Goal: Task Accomplishment & Management: Complete application form

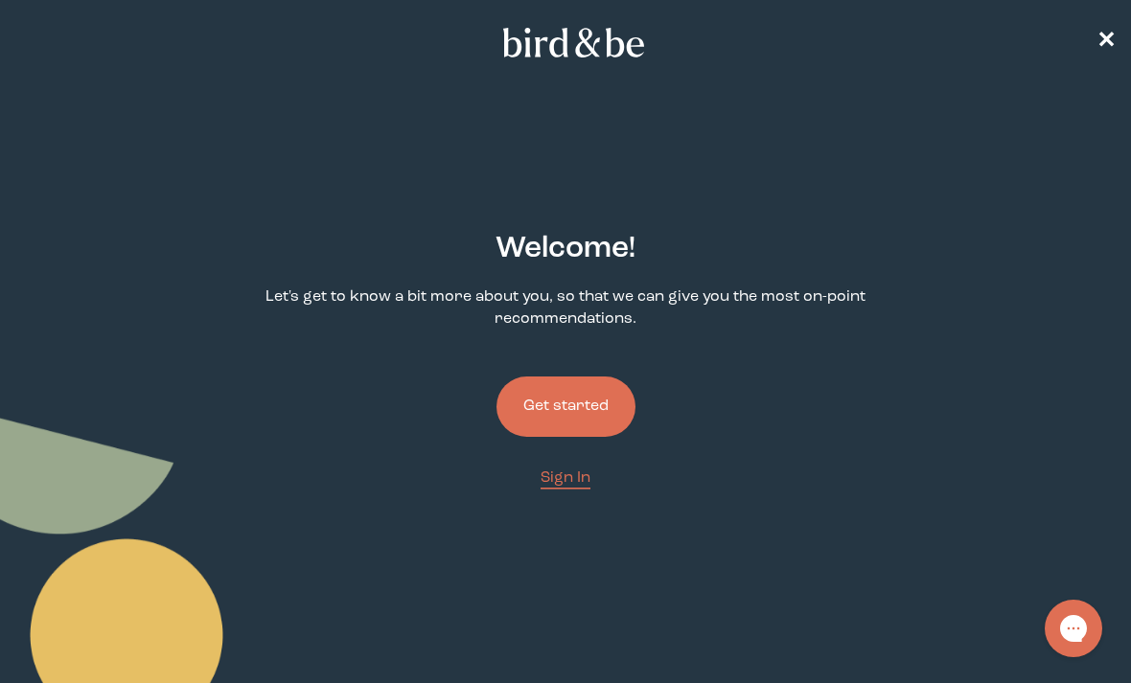
click at [561, 404] on button "Get started" at bounding box center [565, 407] width 139 height 60
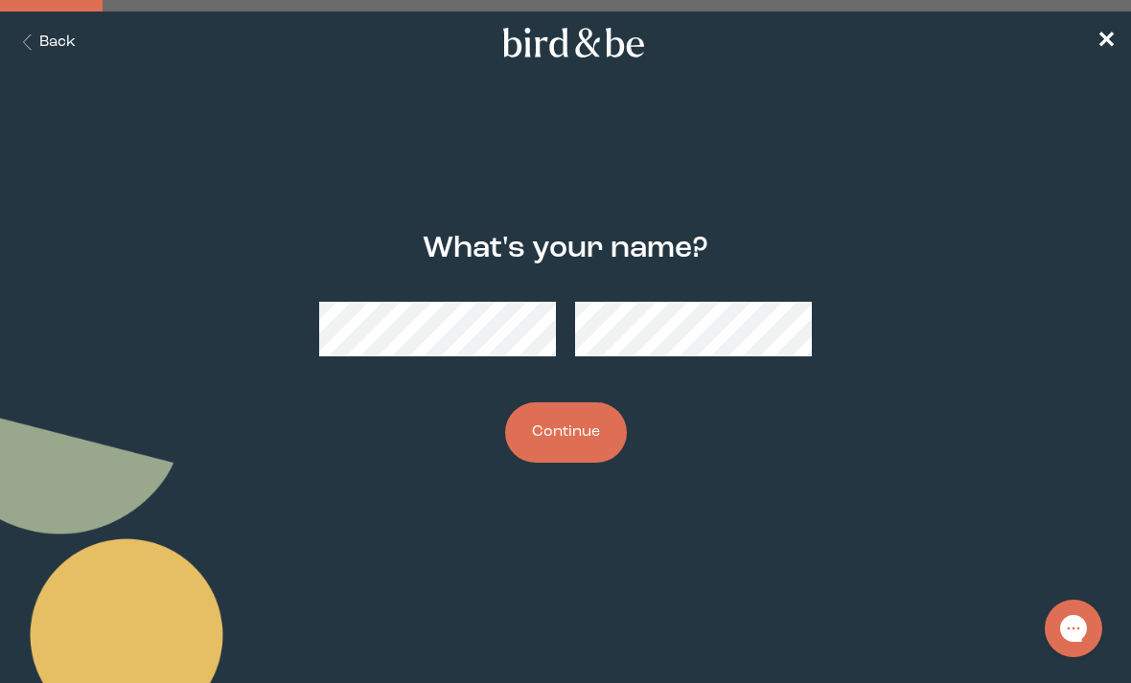
click at [446, 362] on div at bounding box center [565, 329] width 493 height 85
click at [559, 441] on button "Continue" at bounding box center [566, 432] width 122 height 60
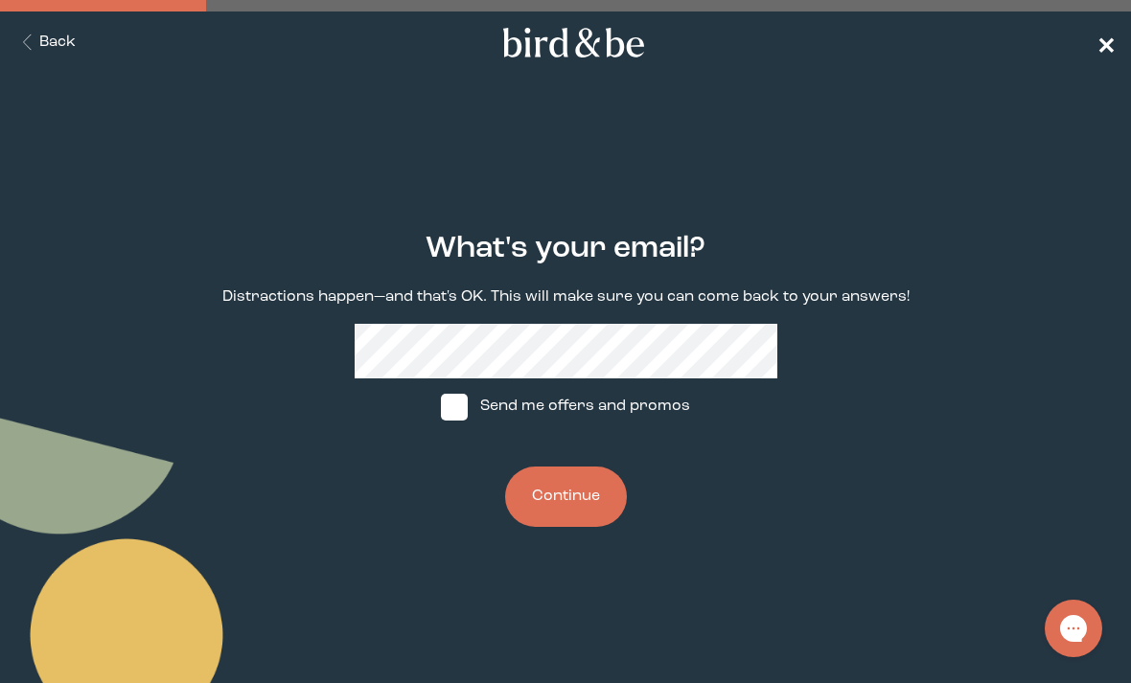
click at [1105, 45] on span "✕" at bounding box center [1105, 43] width 19 height 23
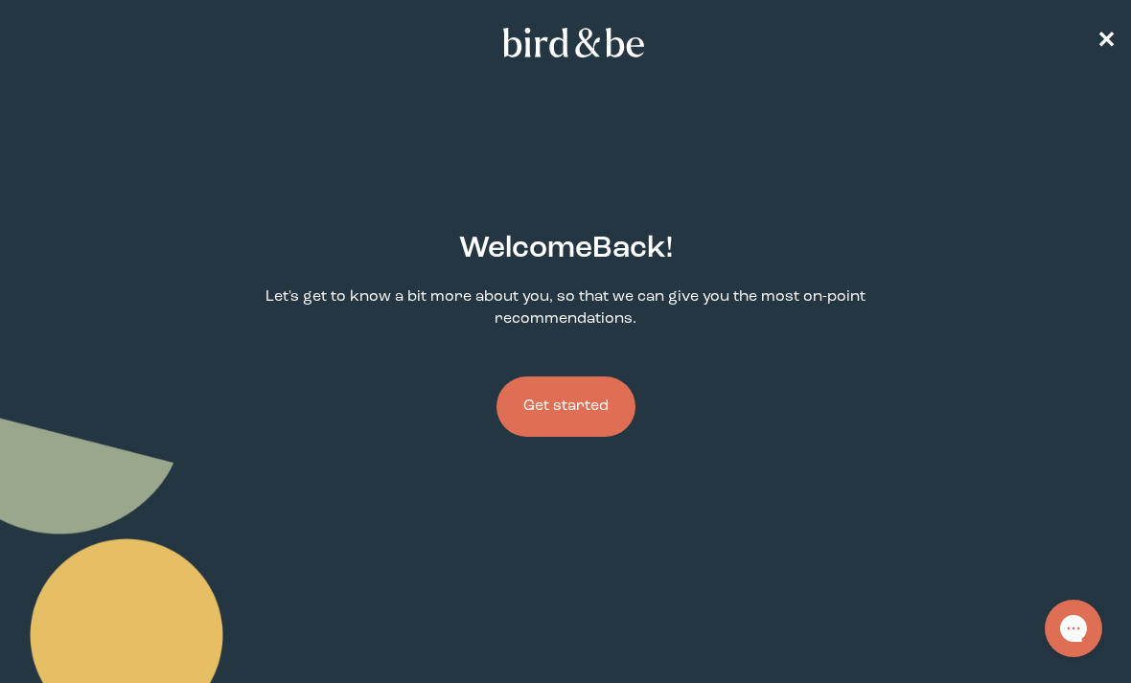
click at [581, 407] on button "Get started" at bounding box center [565, 407] width 139 height 60
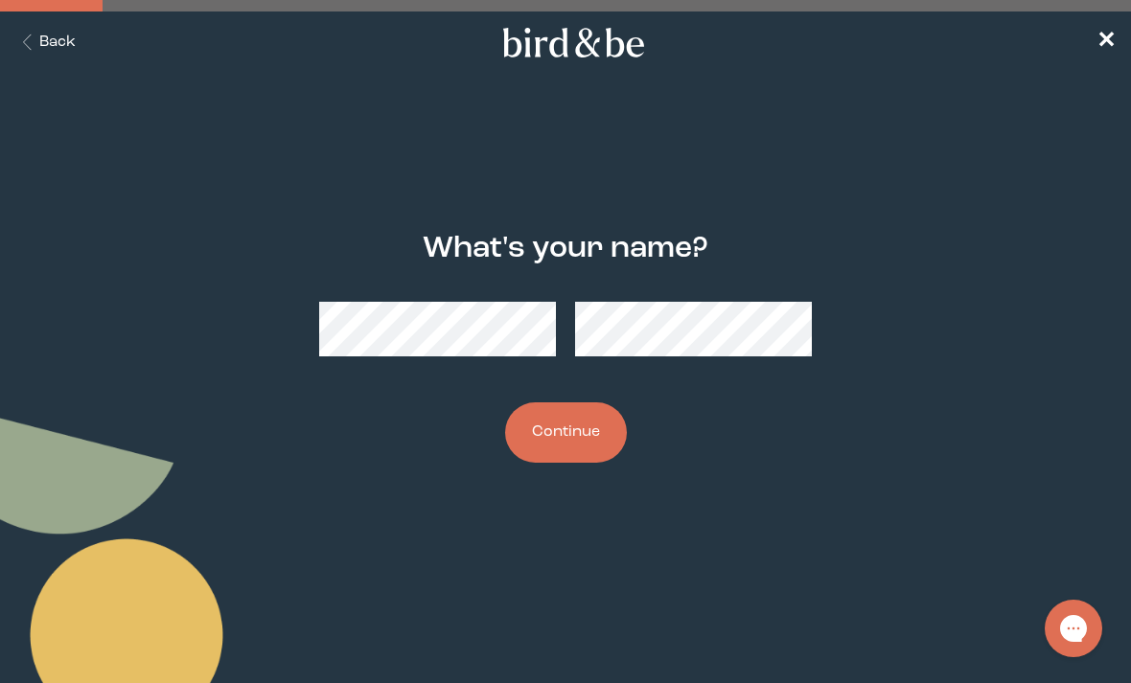
click at [559, 463] on button "Continue" at bounding box center [566, 432] width 122 height 60
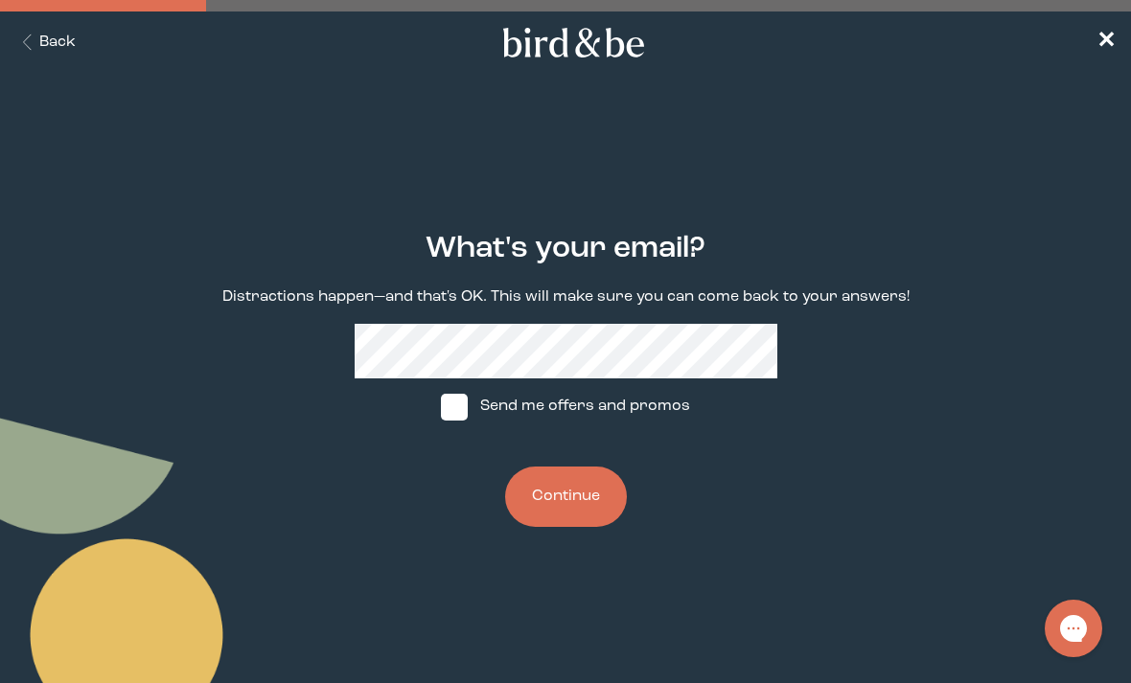
click at [566, 488] on button "Continue" at bounding box center [566, 497] width 122 height 60
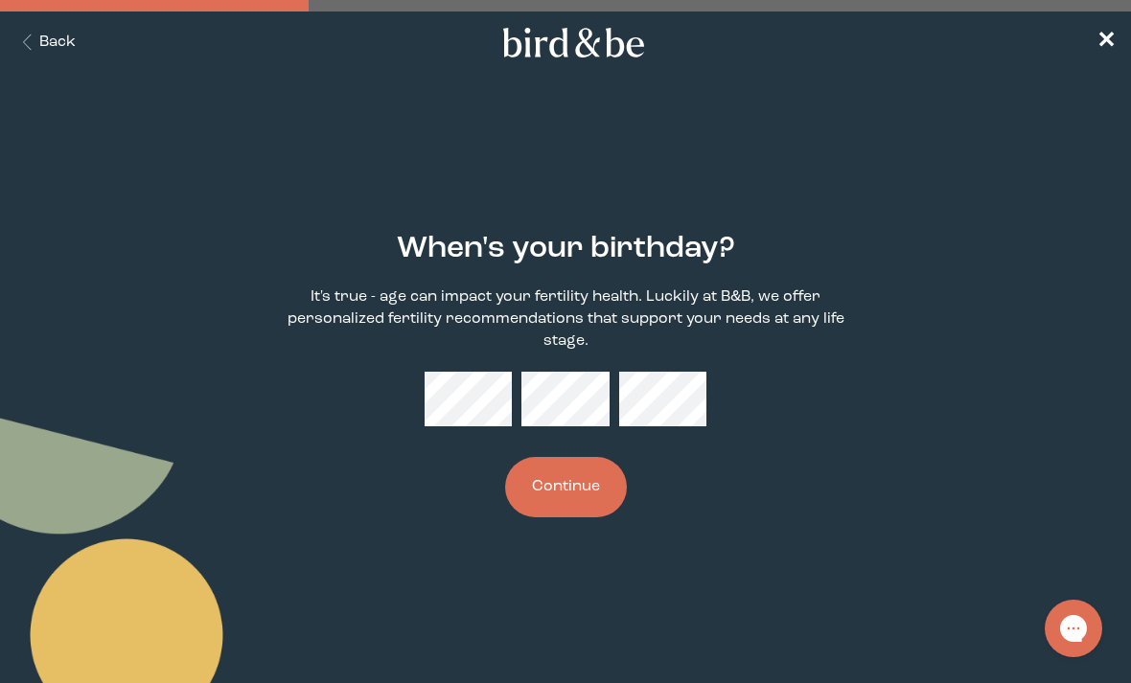
click at [559, 497] on button "Continue" at bounding box center [566, 487] width 122 height 60
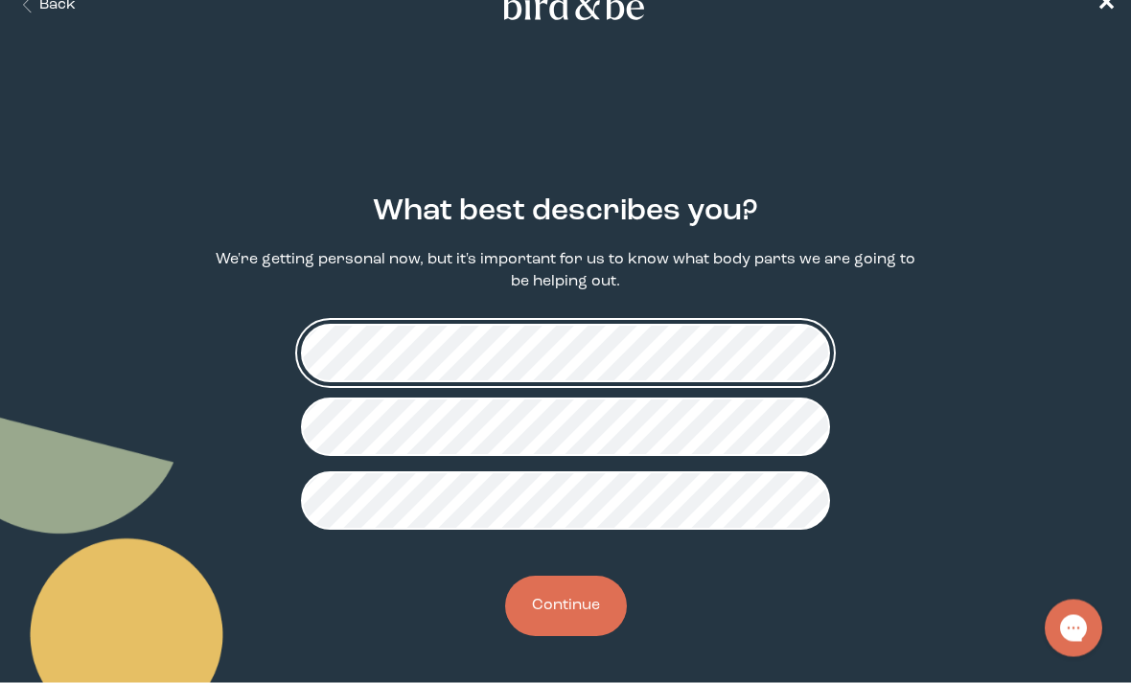
scroll to position [44, 0]
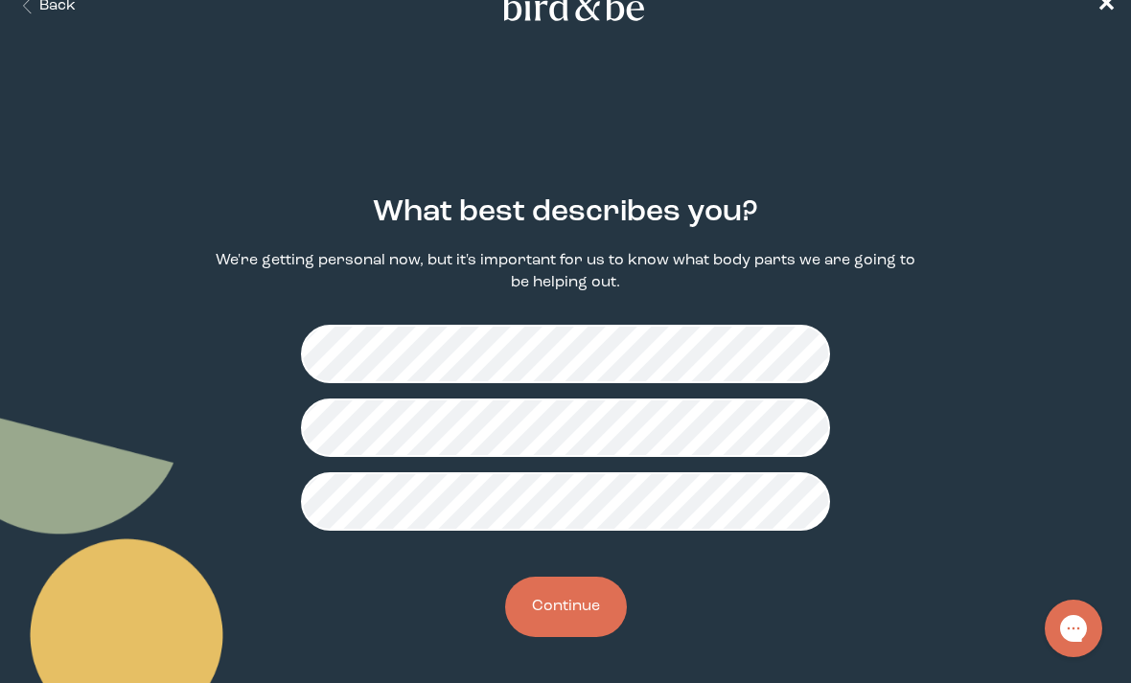
click at [570, 619] on button "Continue" at bounding box center [566, 607] width 122 height 60
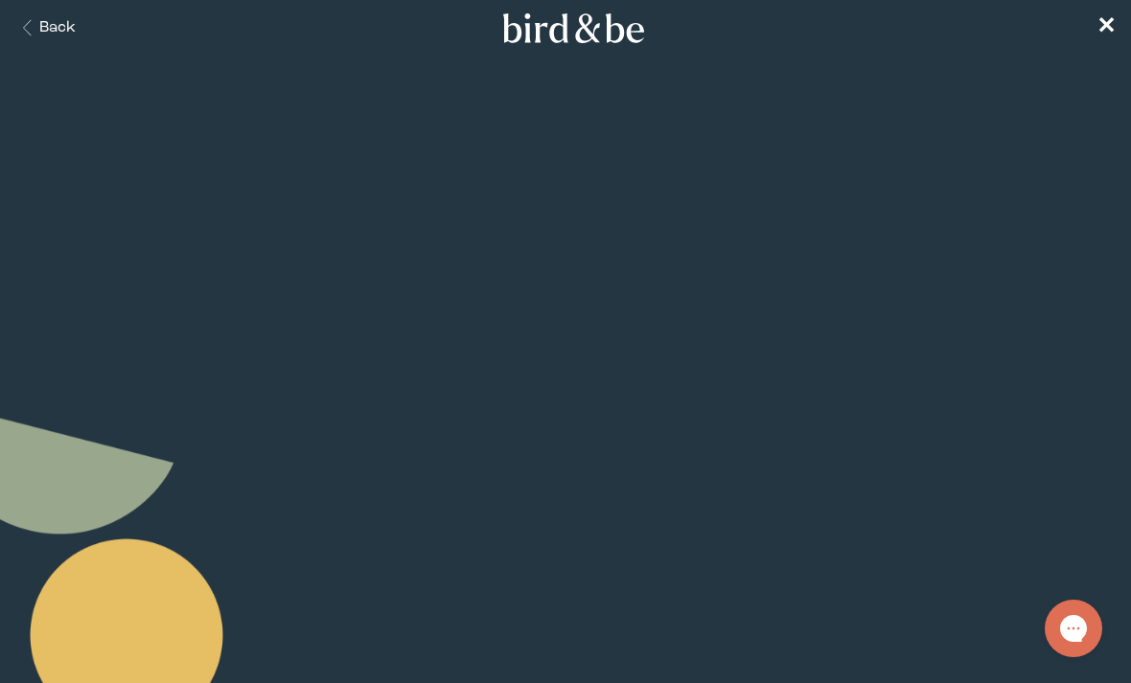
scroll to position [20, 0]
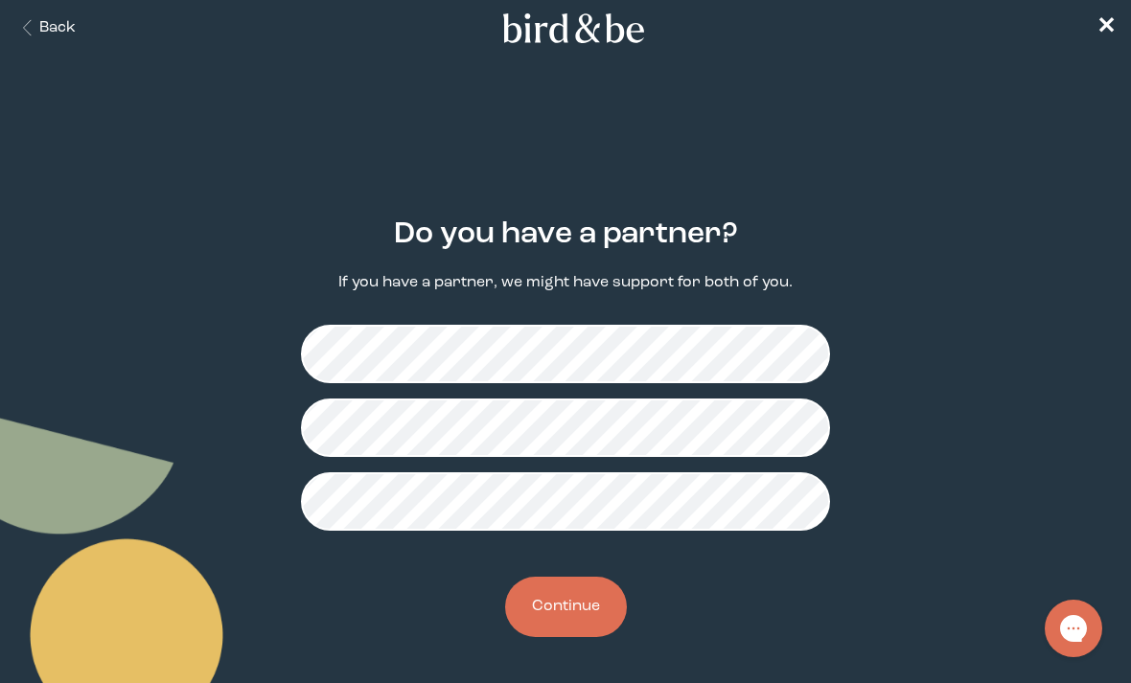
click at [550, 629] on button "Continue" at bounding box center [566, 607] width 122 height 60
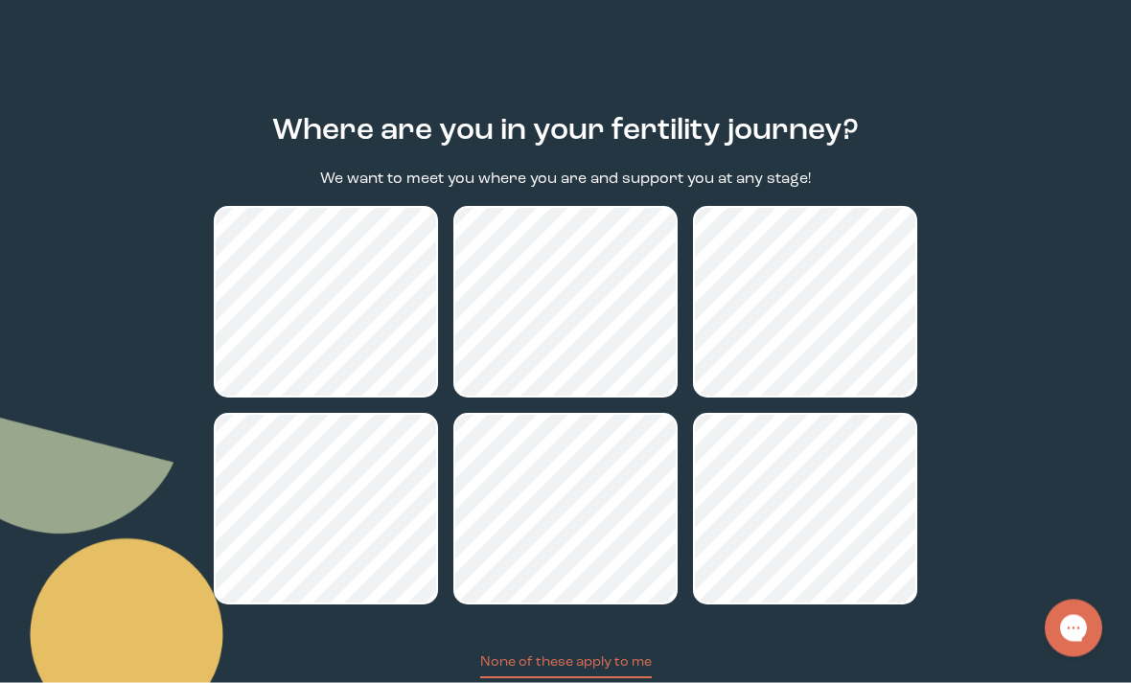
scroll to position [118, 0]
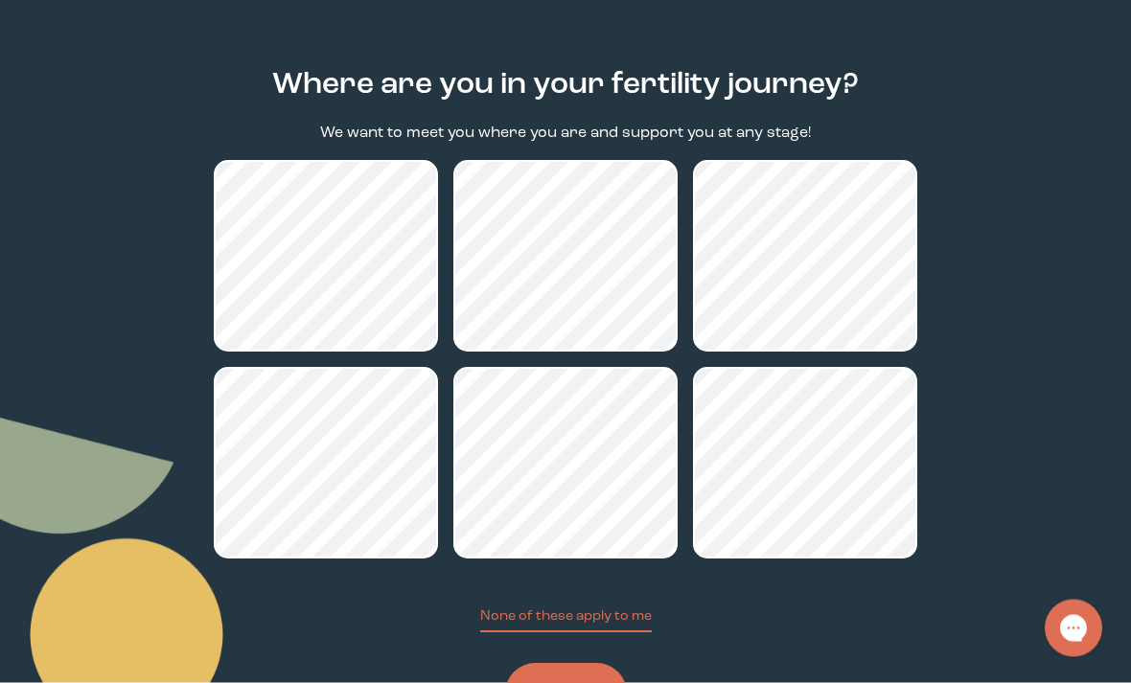
click at [602, 682] on button "Continue" at bounding box center [566, 694] width 122 height 60
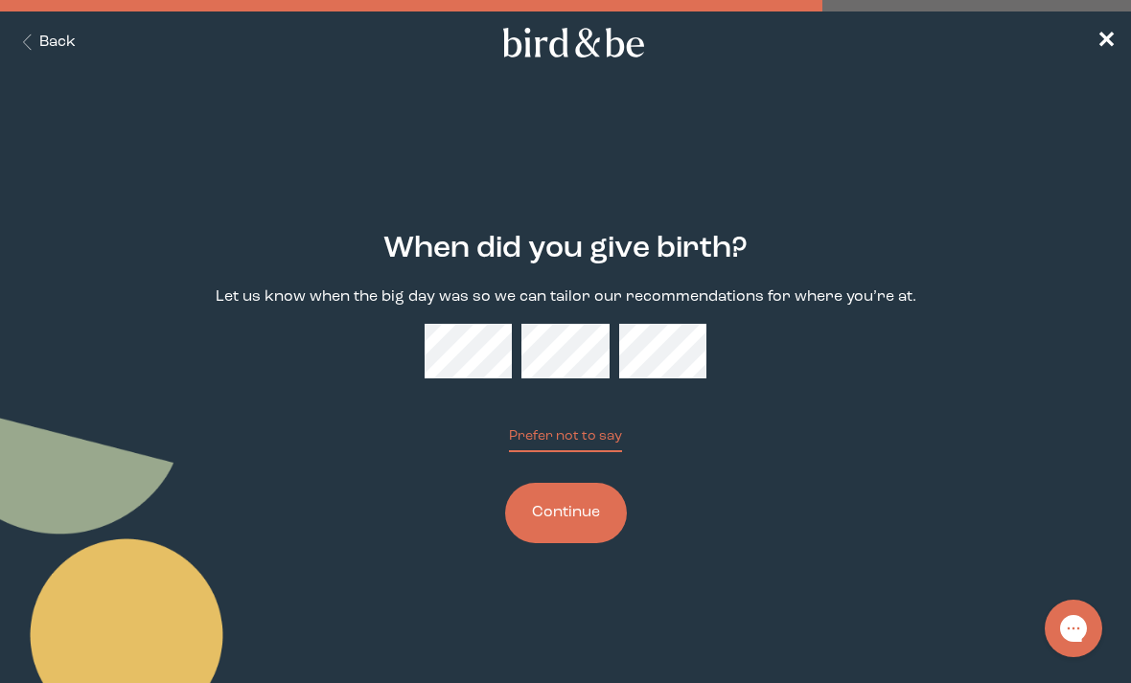
click at [555, 509] on button "Continue" at bounding box center [566, 513] width 122 height 60
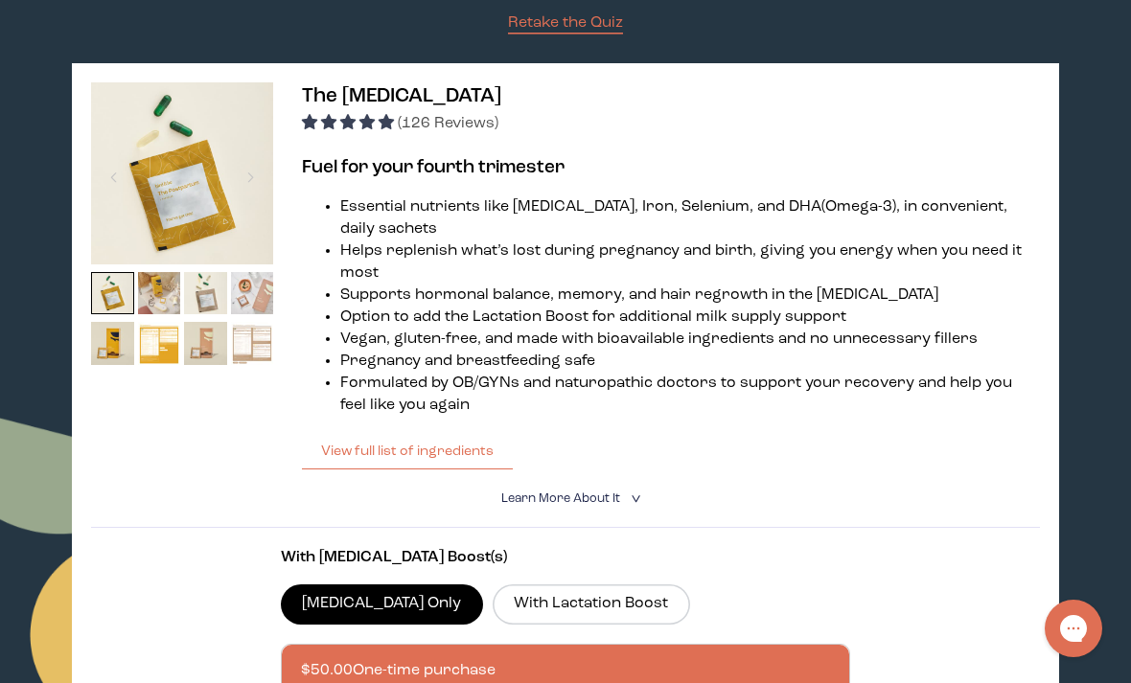
scroll to position [272, 0]
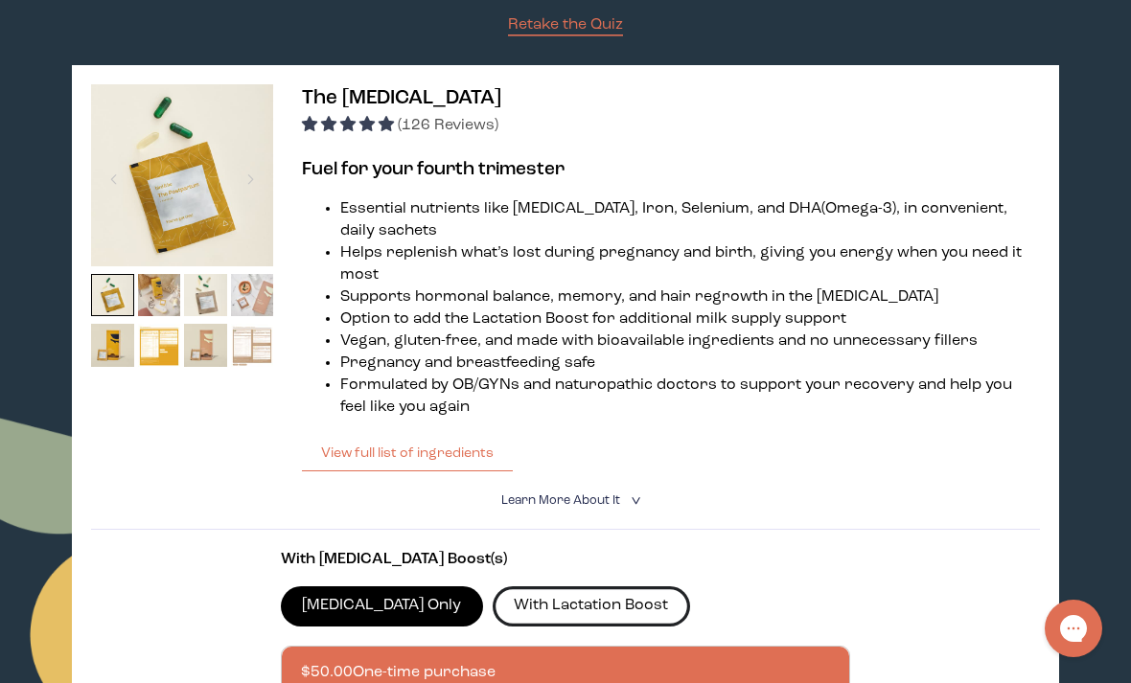
click at [514, 627] on label "With Lactation Boost" at bounding box center [591, 606] width 197 height 40
click at [0, 0] on input "With Lactation Boost" at bounding box center [0, 0] width 0 height 0
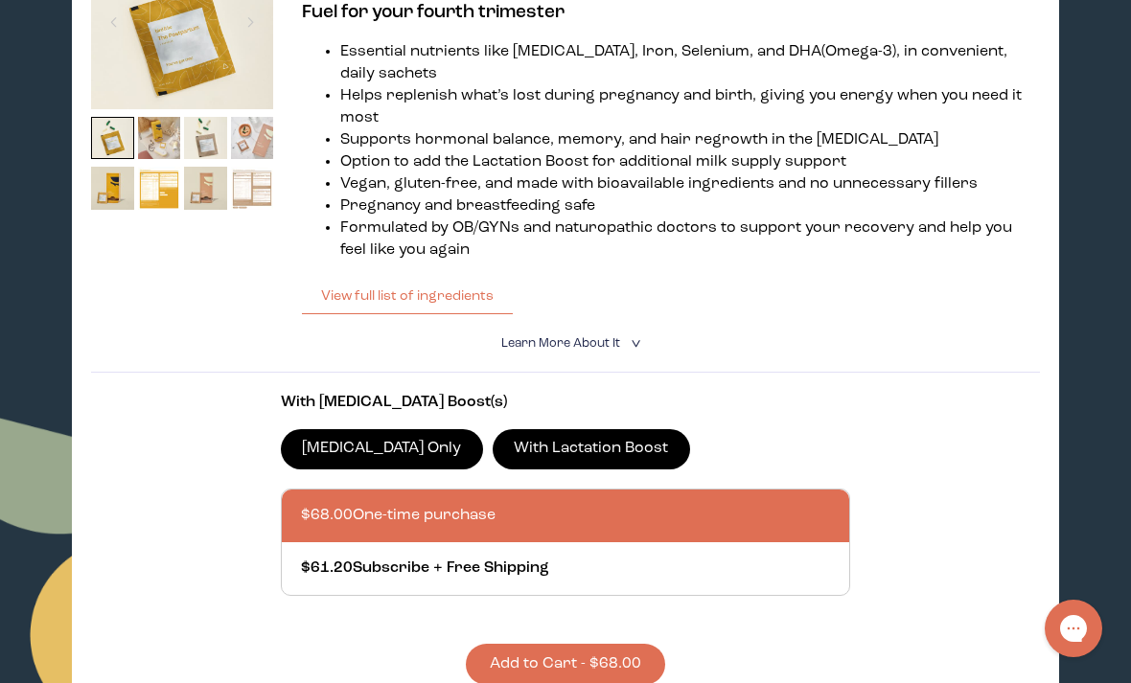
scroll to position [430, 0]
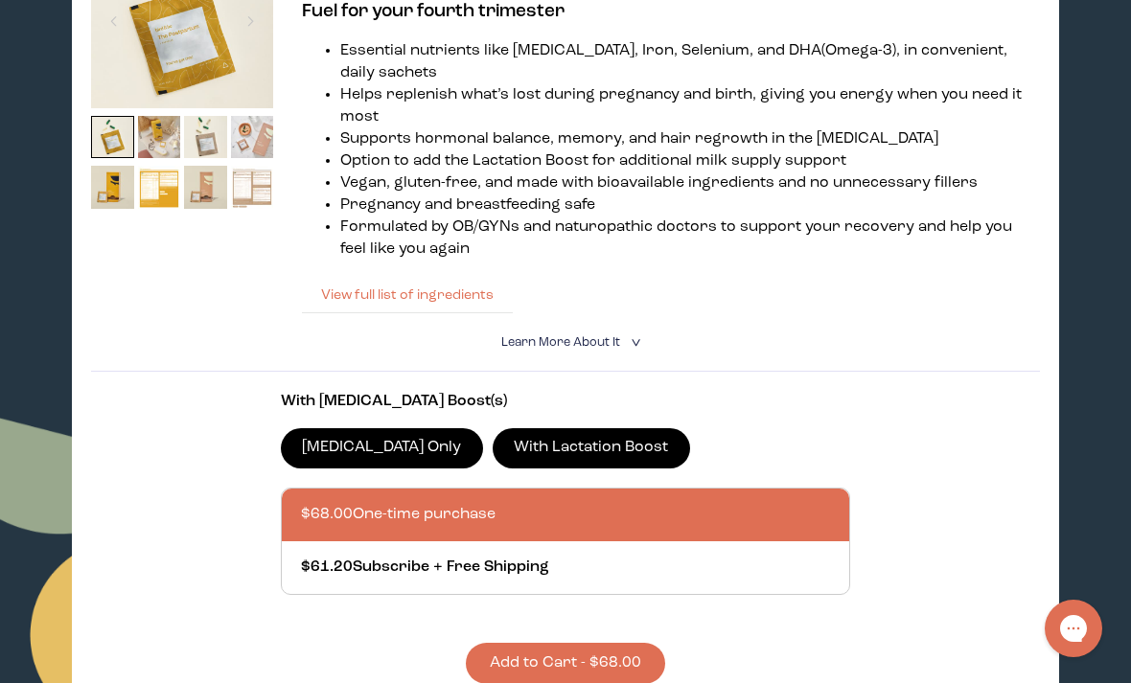
click at [335, 314] on button "View full list of ingredients" at bounding box center [407, 295] width 211 height 38
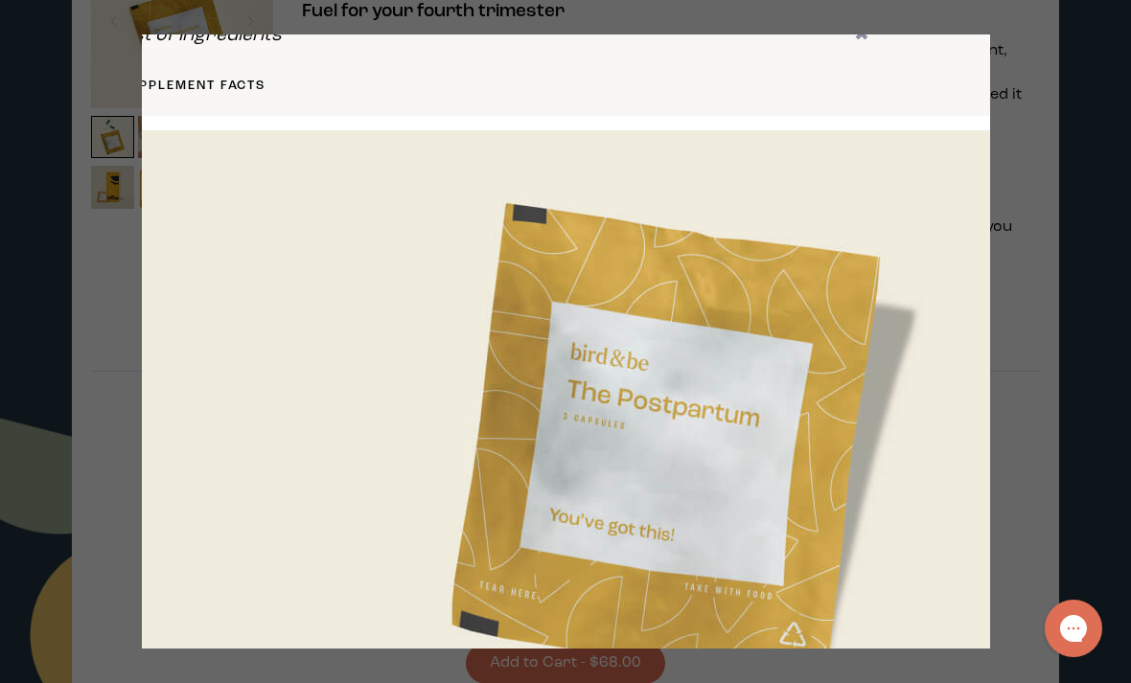
scroll to position [57, 0]
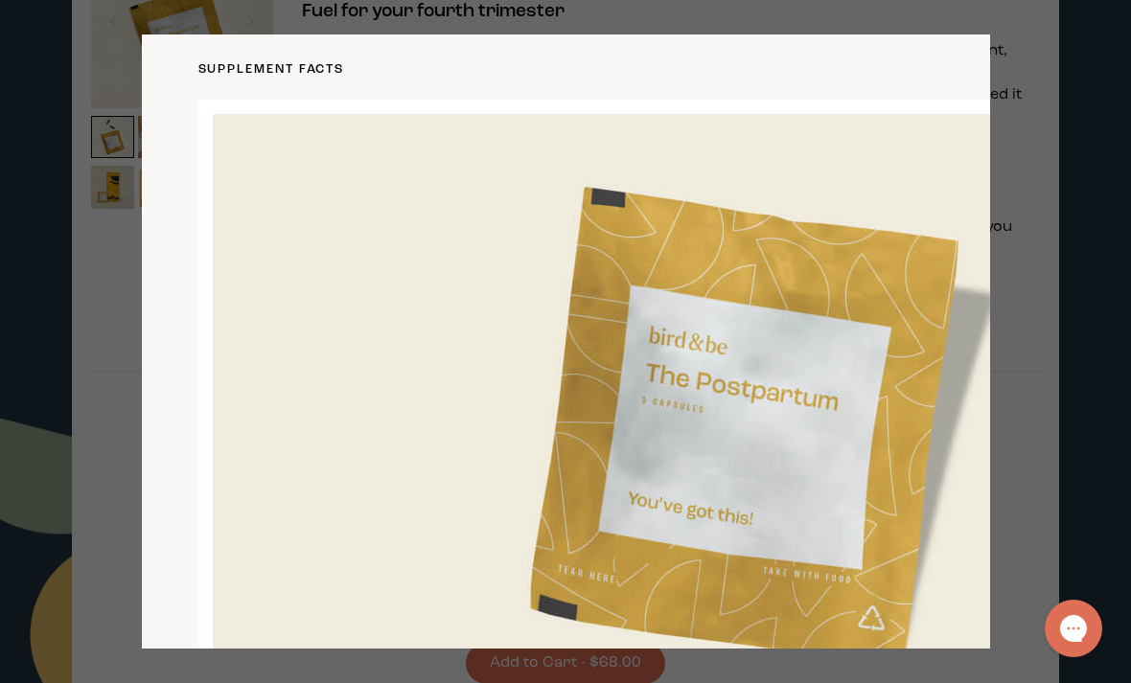
click at [95, 169] on div at bounding box center [565, 341] width 1131 height 683
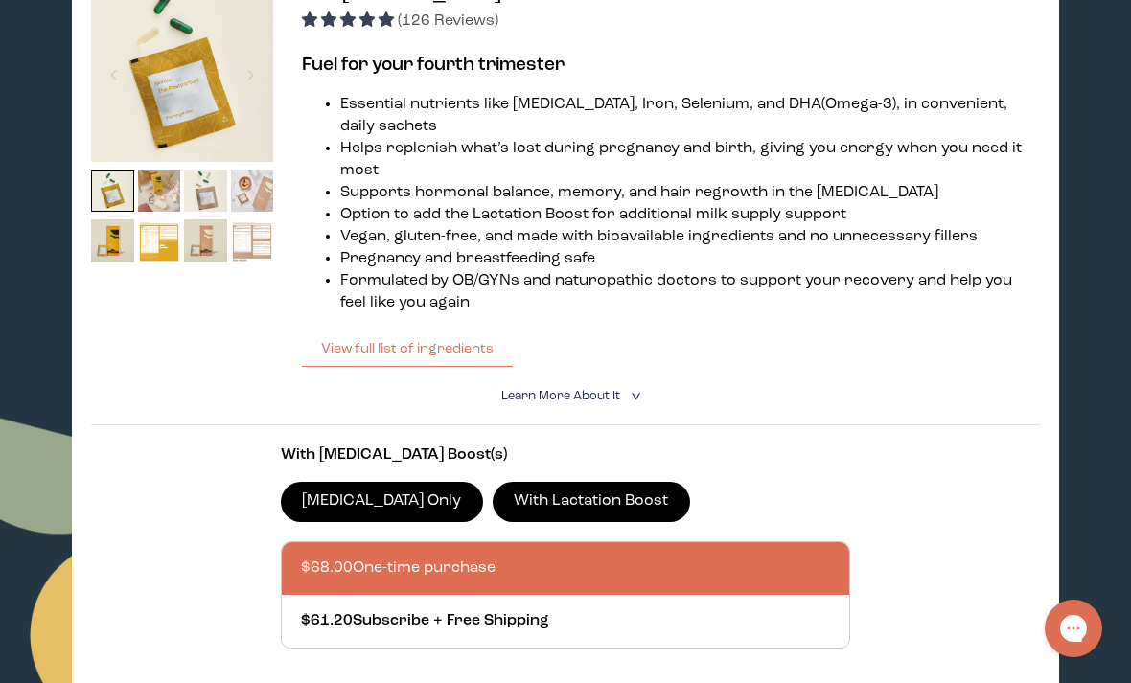
scroll to position [362, 0]
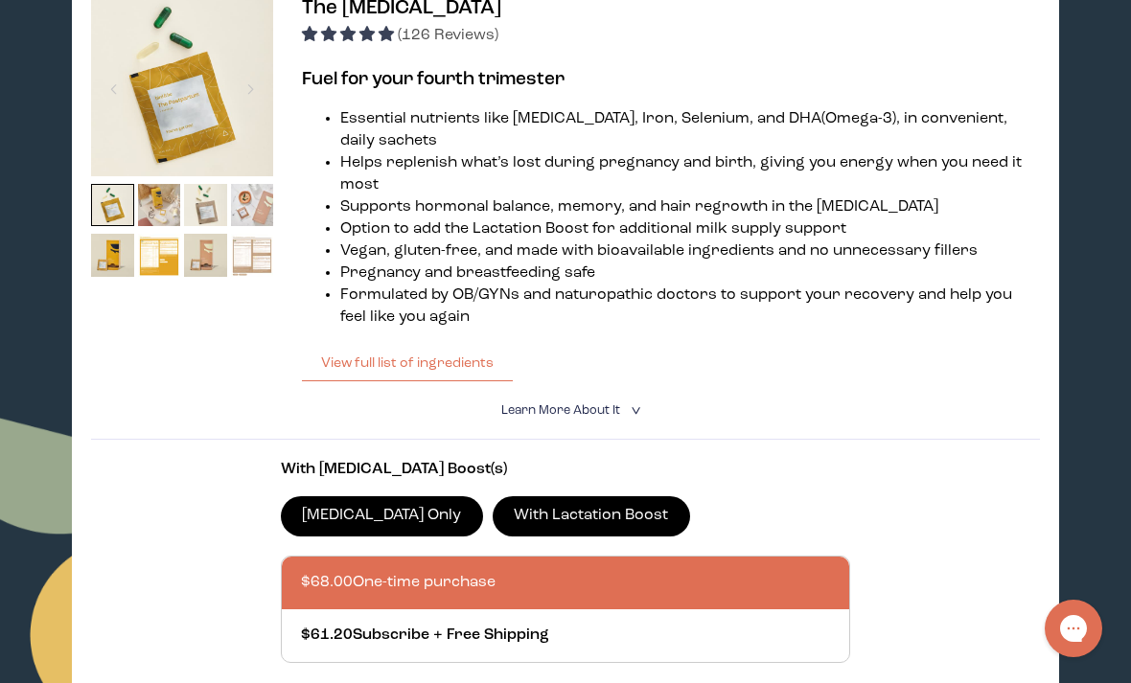
click at [538, 420] on summary "Learn More About it <" at bounding box center [565, 411] width 128 height 18
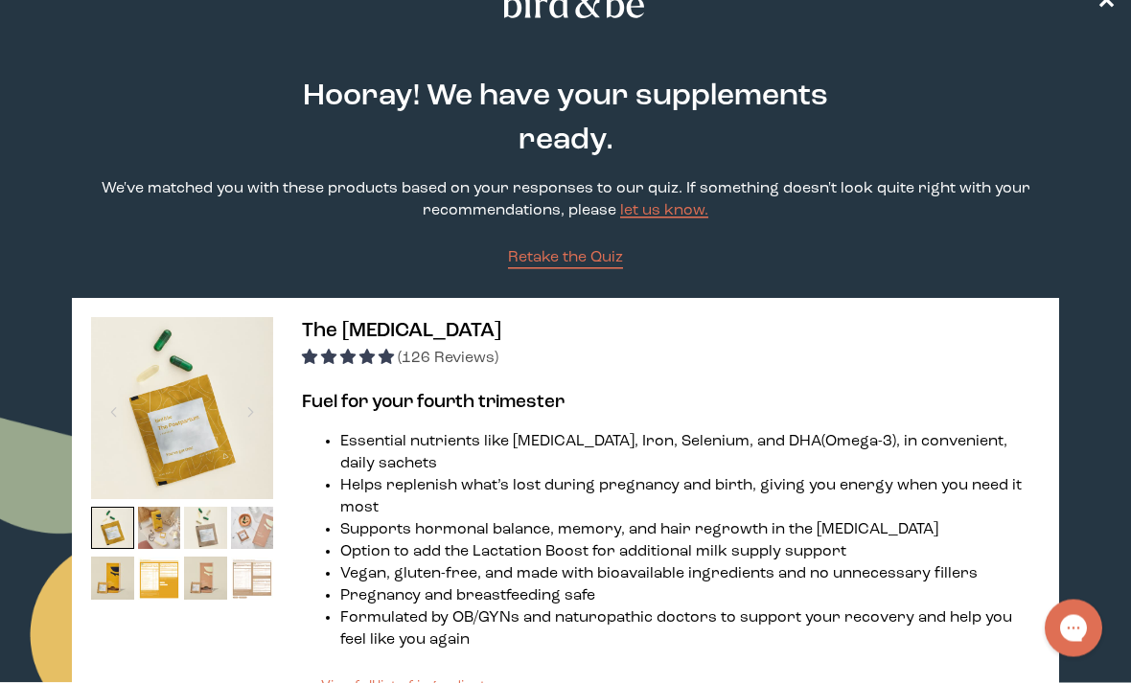
scroll to position [0, 0]
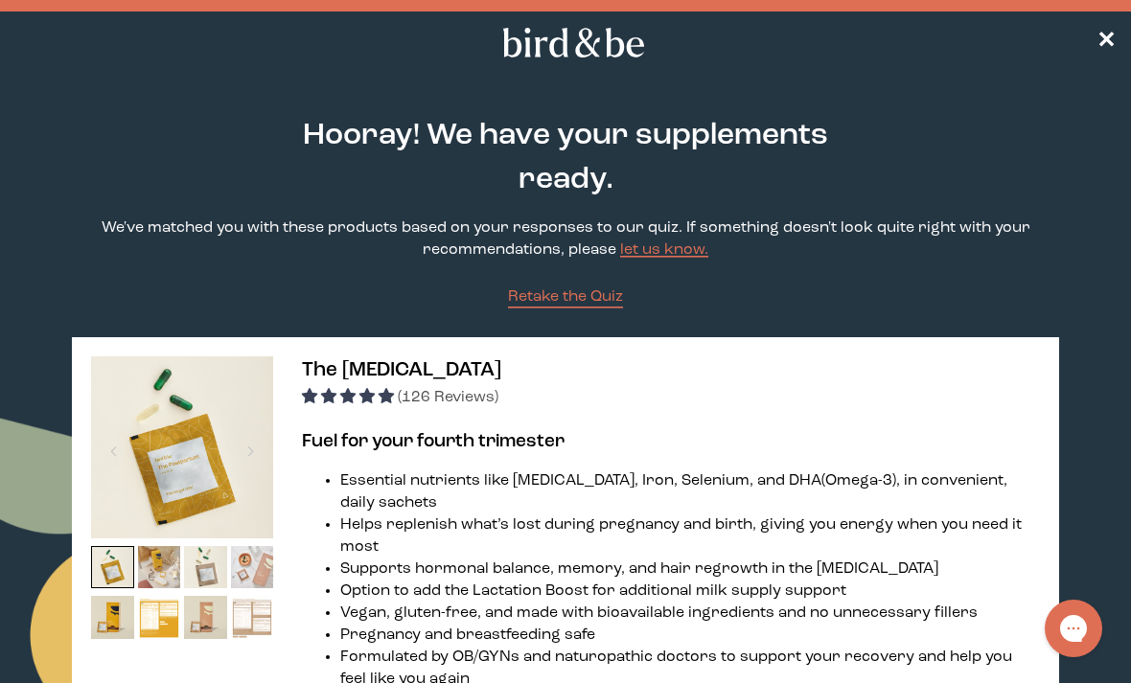
click at [384, 2] on div at bounding box center [565, 5] width 1131 height 11
